Goal: Task Accomplishment & Management: Manage account settings

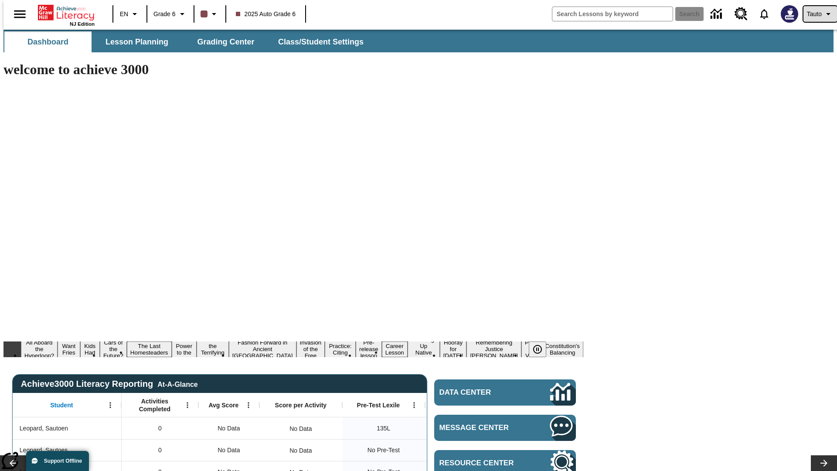
click at [816, 14] on span "Tauto" at bounding box center [814, 14] width 15 height 9
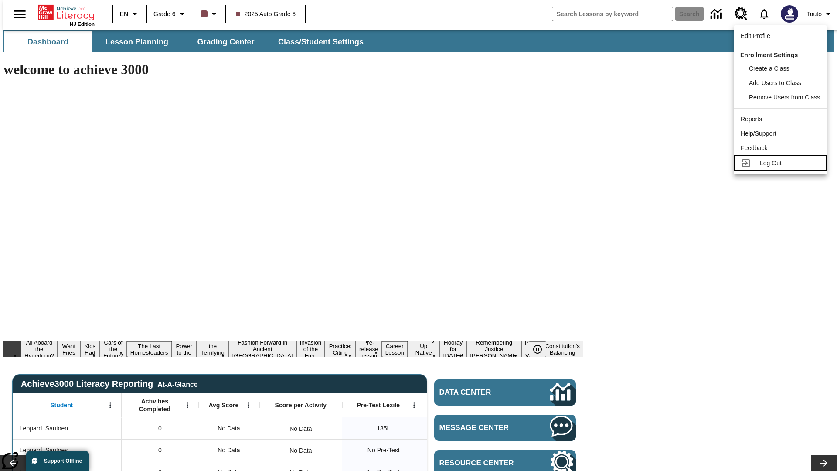
click at [782, 163] on span "Log Out" at bounding box center [771, 163] width 22 height 7
